Goal: Check status: Check status

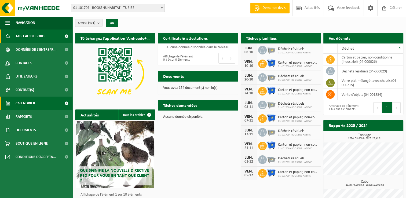
click at [28, 104] on span "Calendrier" at bounding box center [26, 103] width 20 height 13
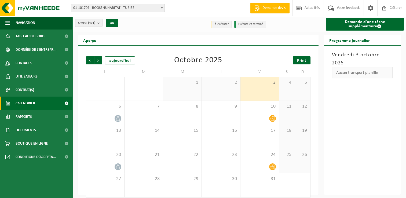
click at [300, 60] on span "Print" at bounding box center [301, 60] width 9 height 4
click at [97, 61] on span "Suivant" at bounding box center [98, 60] width 8 height 8
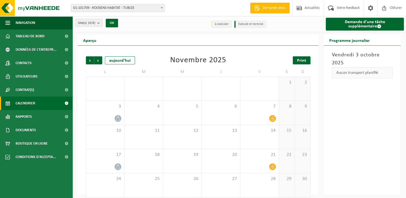
click at [301, 61] on span "Print" at bounding box center [301, 60] width 9 height 4
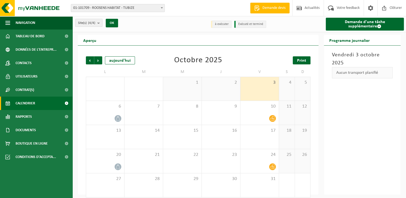
click at [301, 60] on span "Print" at bounding box center [301, 60] width 9 height 4
click at [97, 60] on span "Suivant" at bounding box center [98, 60] width 8 height 8
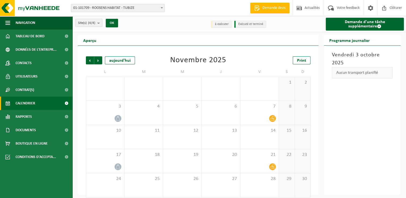
click at [97, 60] on span "Suivant" at bounding box center [98, 60] width 8 height 8
click at [299, 63] on span "Print" at bounding box center [301, 60] width 9 height 4
